Goal: Information Seeking & Learning: Check status

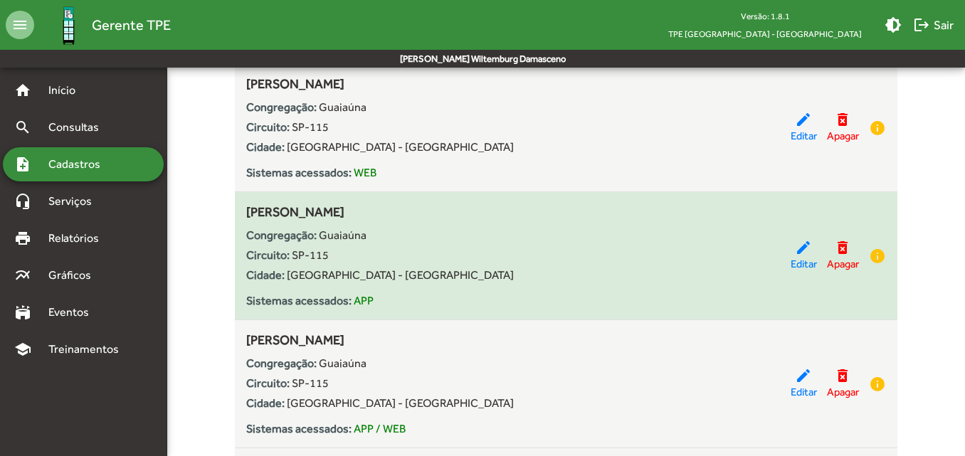
scroll to position [5278, 0]
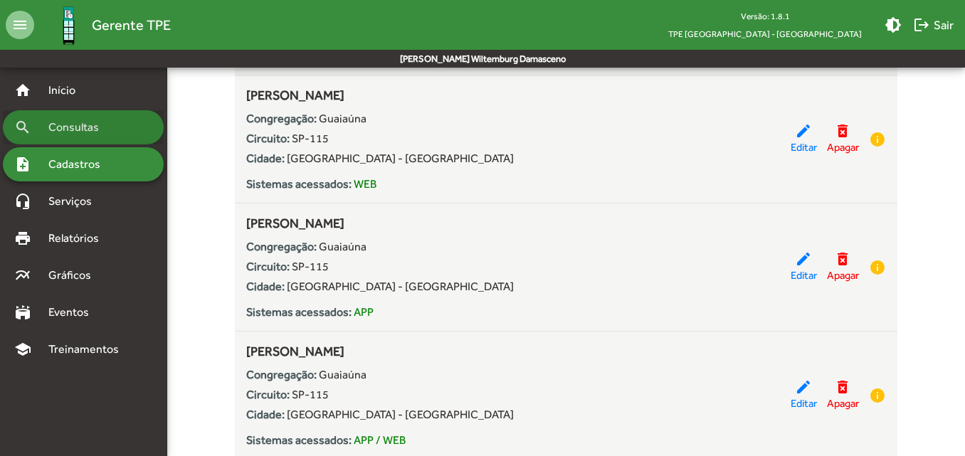
click at [90, 139] on div "search Consultas" at bounding box center [83, 127] width 161 height 34
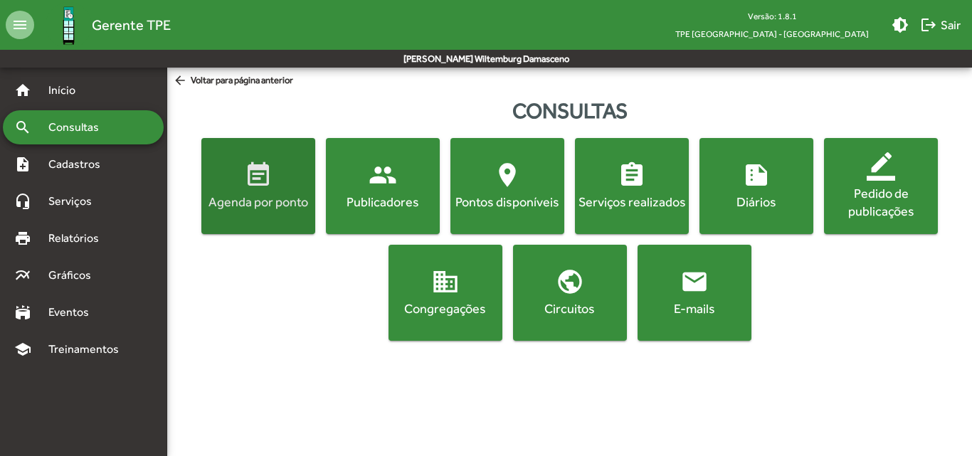
click at [225, 218] on button "event_note Agenda por ponto" at bounding box center [258, 186] width 114 height 96
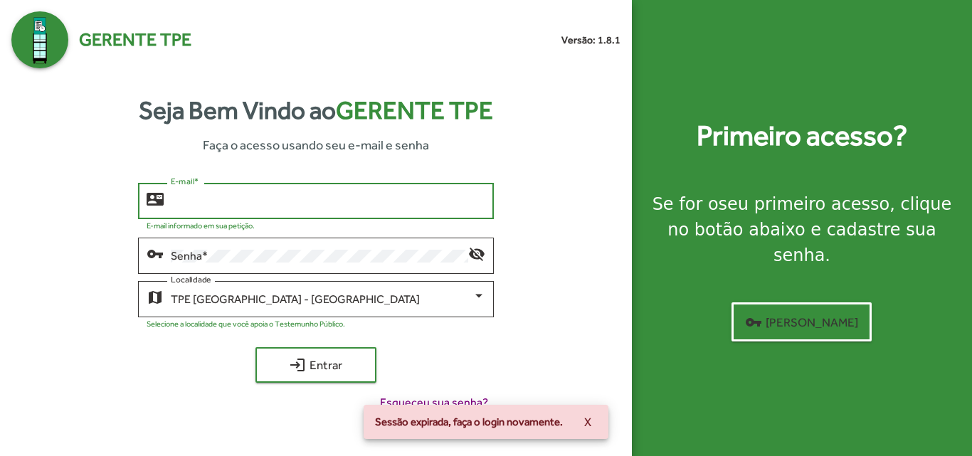
click at [226, 195] on input "E-mail *" at bounding box center [328, 201] width 314 height 13
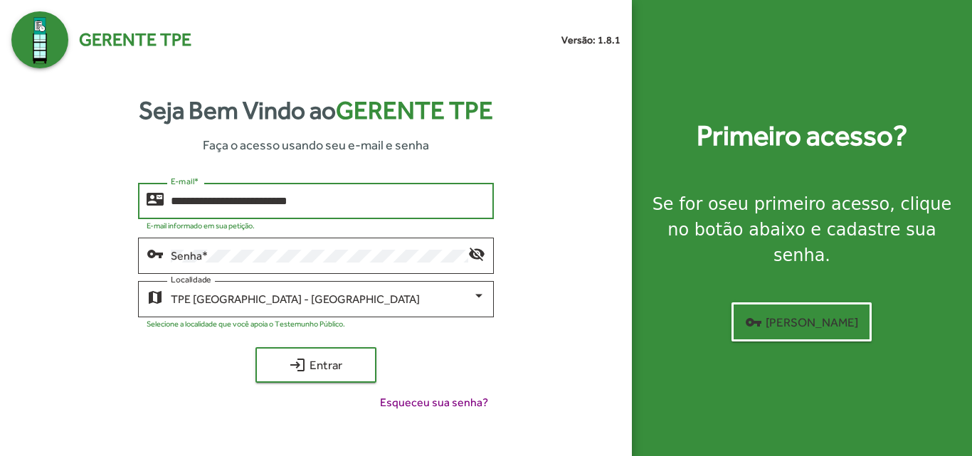
type input "**********"
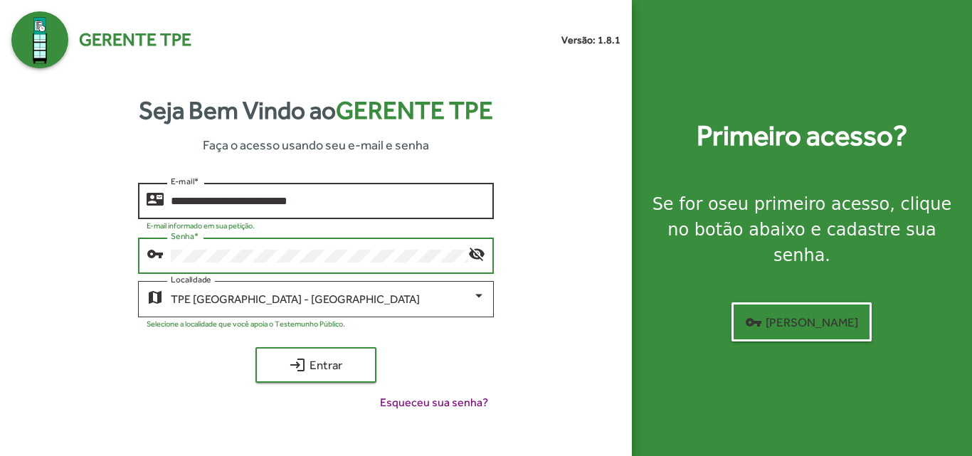
click at [255, 347] on button "login Entrar" at bounding box center [315, 365] width 121 height 36
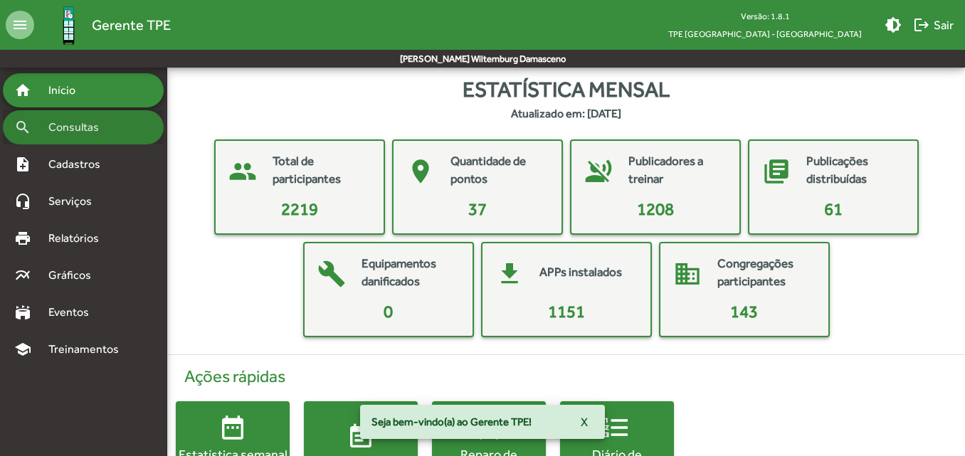
click at [43, 130] on span "Consultas" at bounding box center [79, 127] width 78 height 17
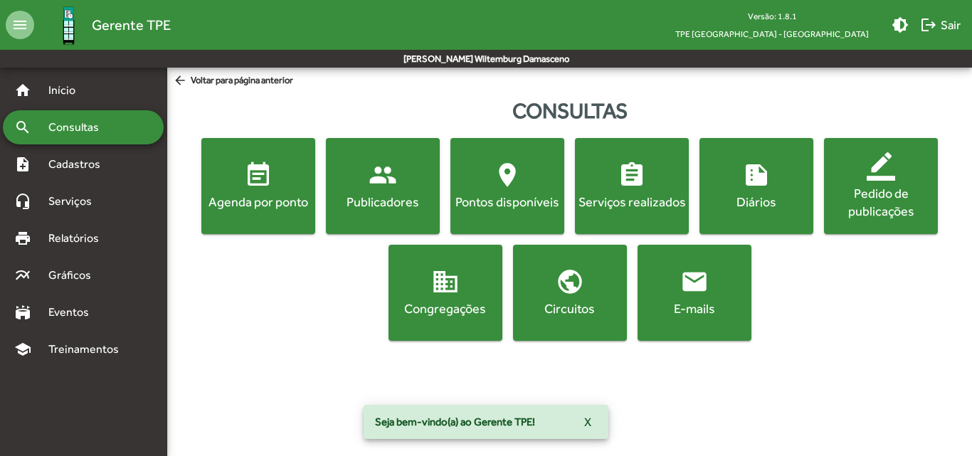
click at [244, 214] on button "event_note Agenda por ponto" at bounding box center [258, 186] width 114 height 96
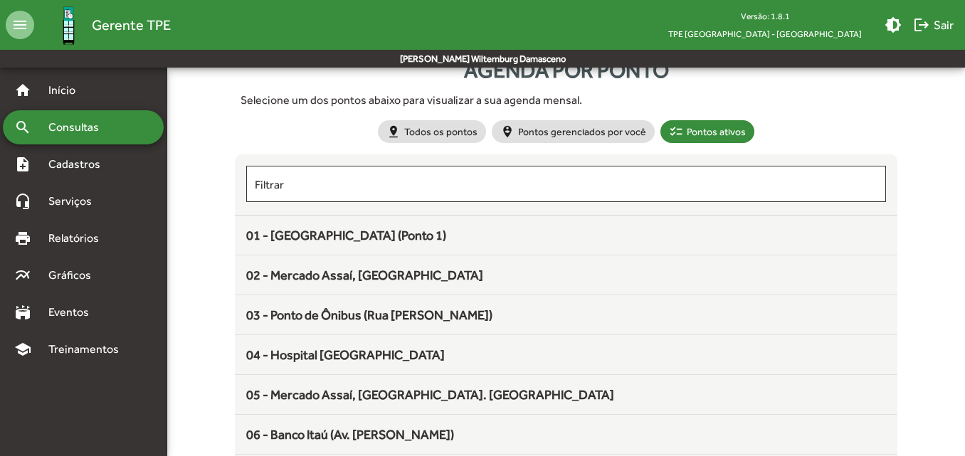
scroll to position [43, 0]
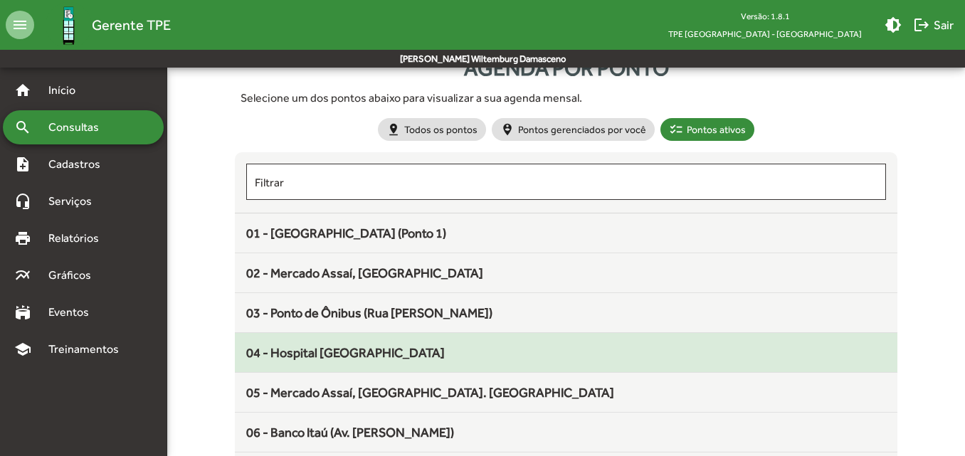
click at [290, 354] on span "04 - Hospital [GEOGRAPHIC_DATA]" at bounding box center [345, 352] width 199 height 15
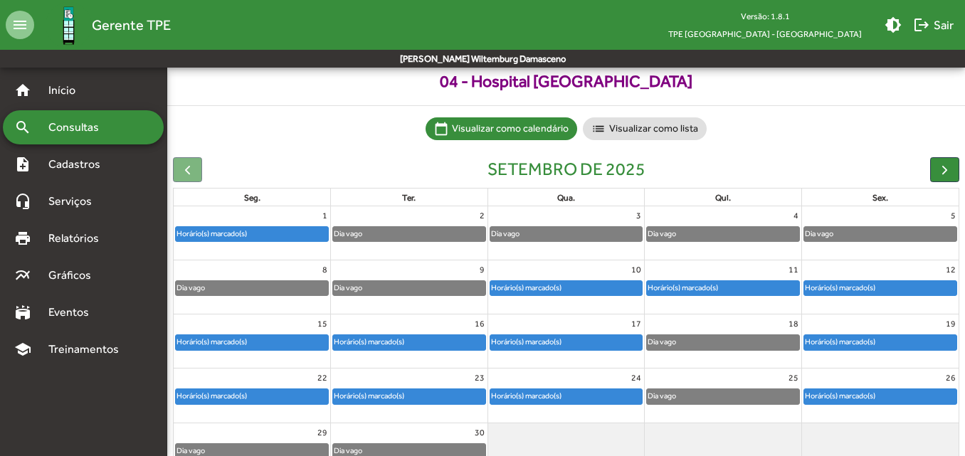
scroll to position [57, 0]
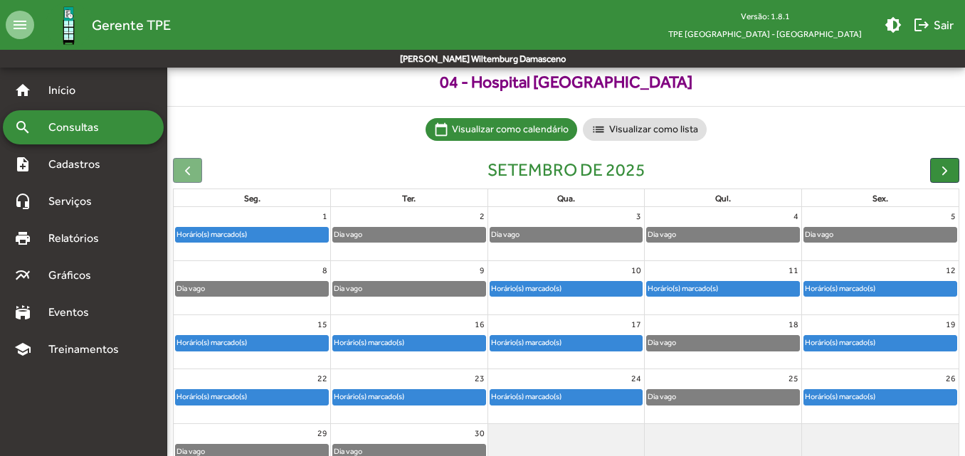
click at [256, 248] on div "Horário(s) marcado(s)" at bounding box center [252, 237] width 157 height 23
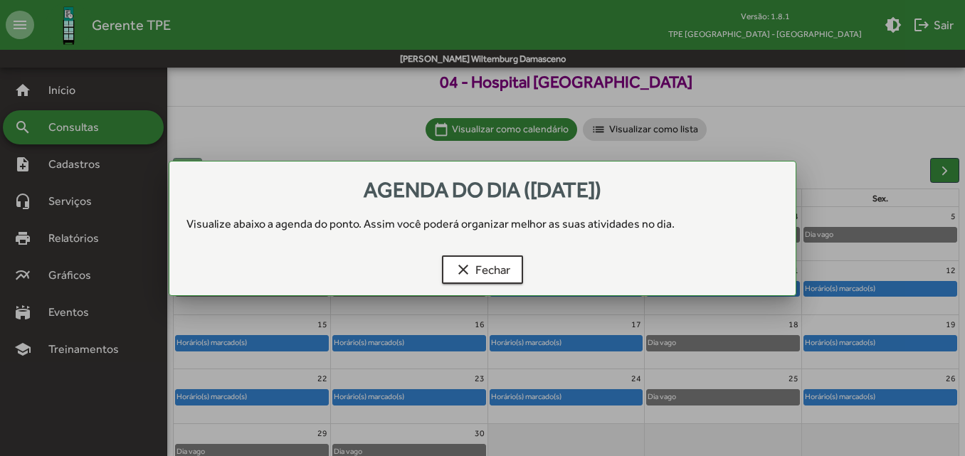
scroll to position [0, 0]
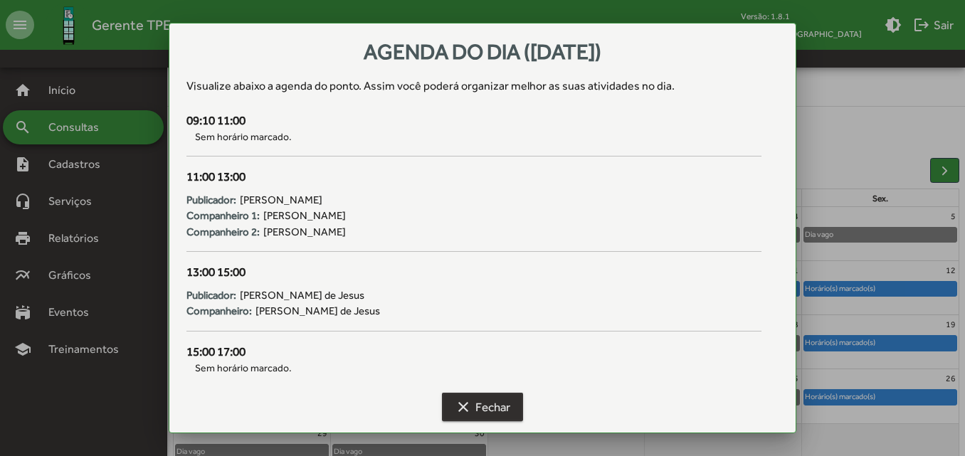
click at [497, 407] on span "clear Fechar" at bounding box center [483, 407] width 56 height 26
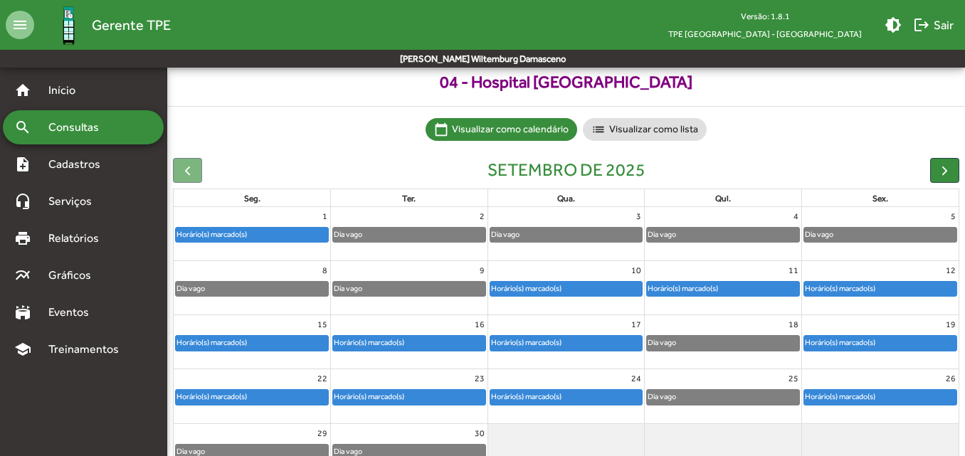
click at [248, 231] on div "Horário(s) marcado(s)" at bounding box center [212, 235] width 72 height 14
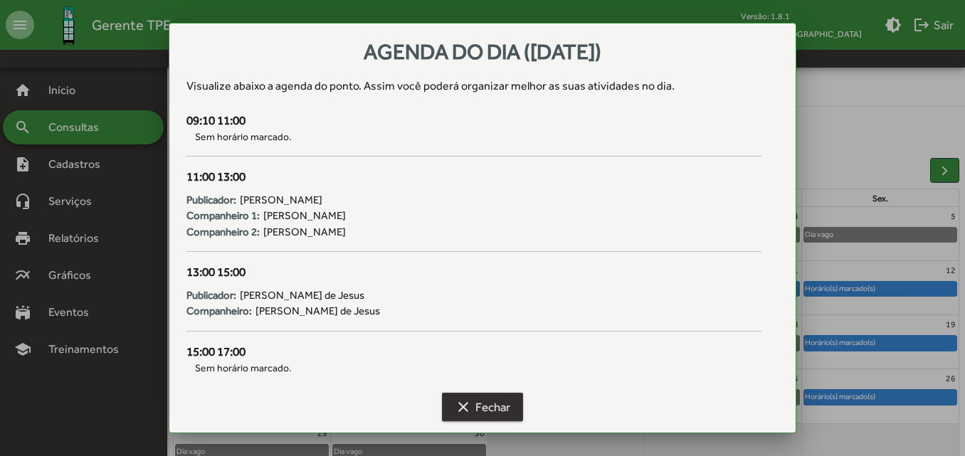
click at [473, 401] on span "clear Fechar" at bounding box center [483, 407] width 56 height 26
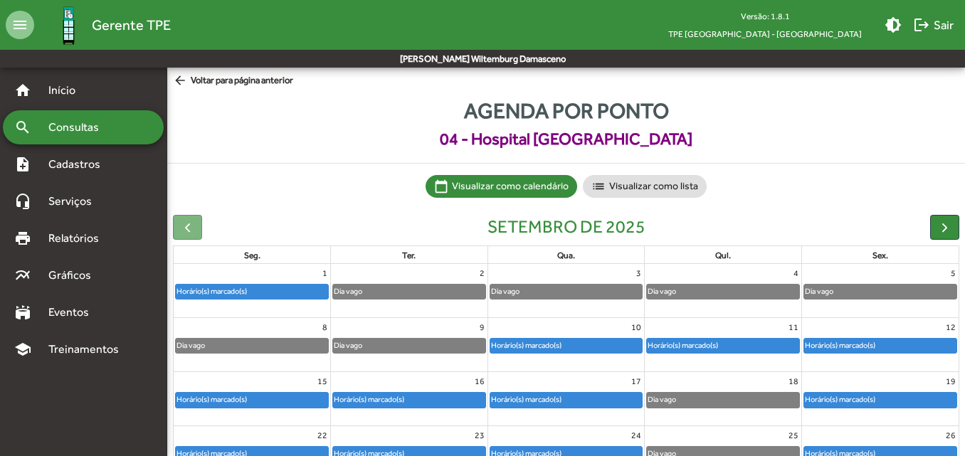
click at [227, 79] on span "arrow_back Voltar para página anterior" at bounding box center [233, 81] width 120 height 16
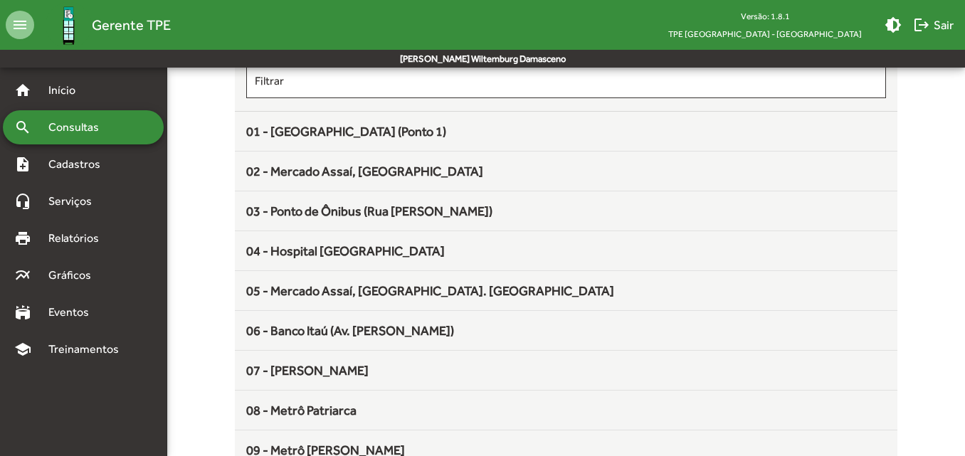
scroll to position [145, 0]
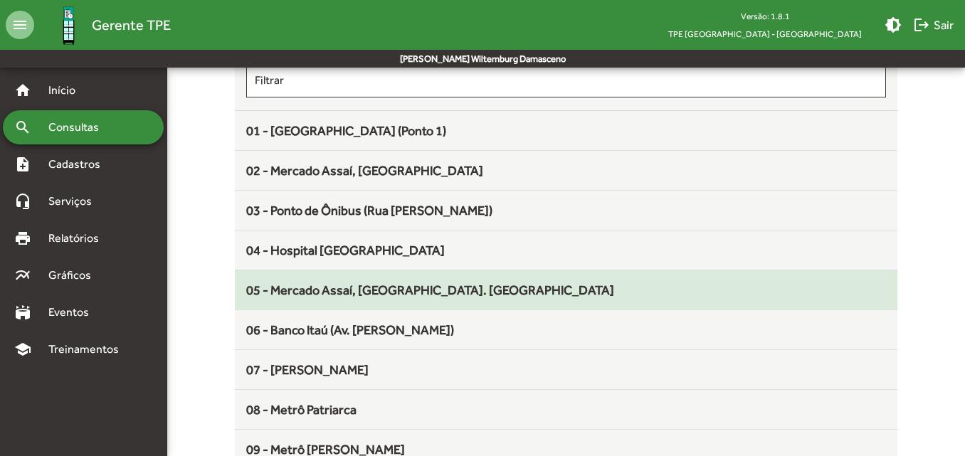
click at [278, 296] on span "05 - Mercado Assaí, [GEOGRAPHIC_DATA]. [GEOGRAPHIC_DATA]" at bounding box center [430, 290] width 368 height 15
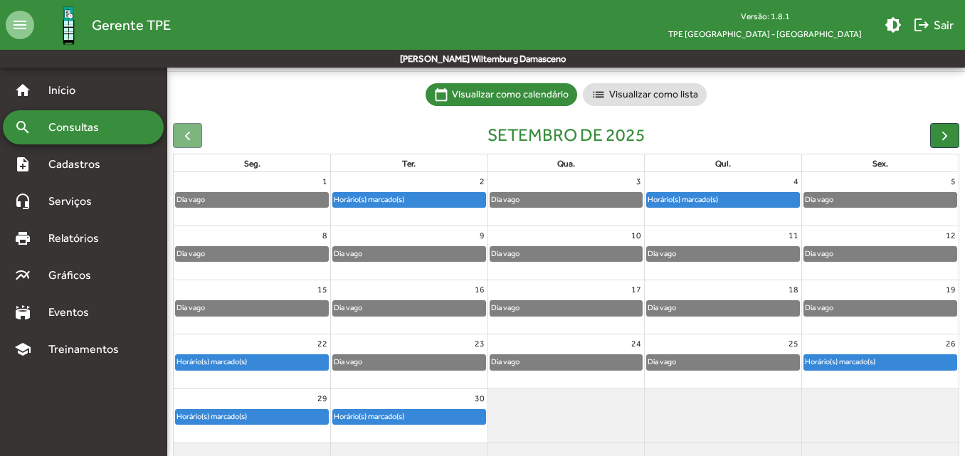
scroll to position [93, 0]
